Goal: Information Seeking & Learning: Learn about a topic

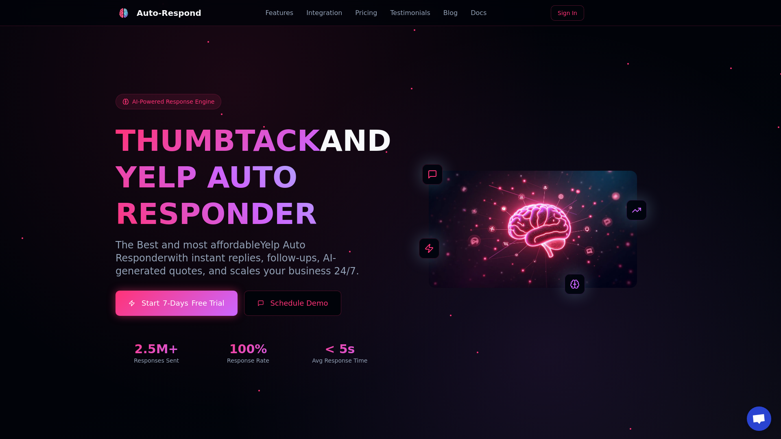
click at [444, 13] on link "Blog" at bounding box center [451, 13] width 14 height 10
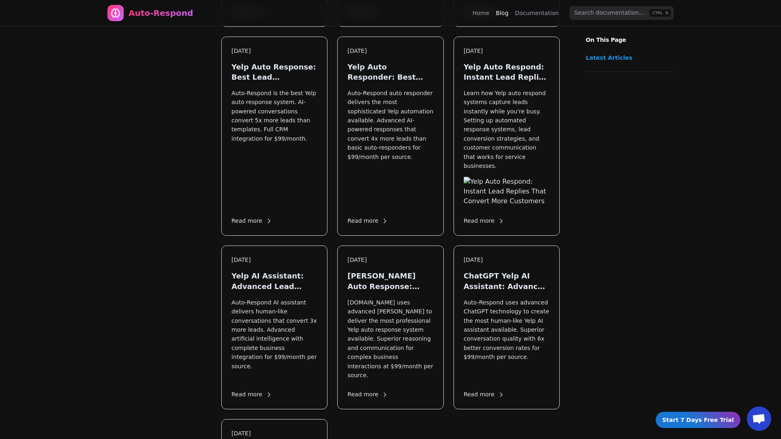
scroll to position [1056, 0]
